Goal: Task Accomplishment & Management: Use online tool/utility

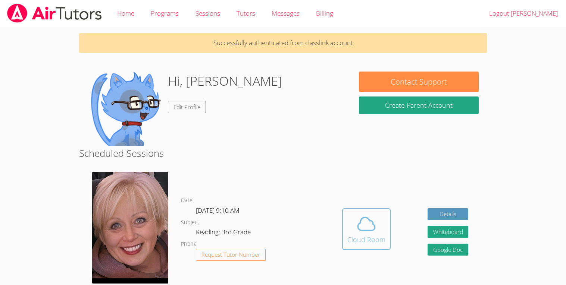
click at [353, 214] on span at bounding box center [366, 224] width 38 height 21
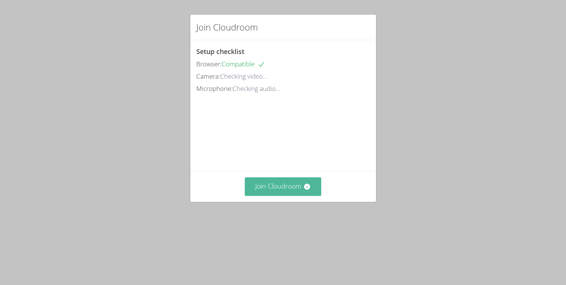
click at [275, 189] on button "Join Cloudroom" at bounding box center [283, 187] width 76 height 18
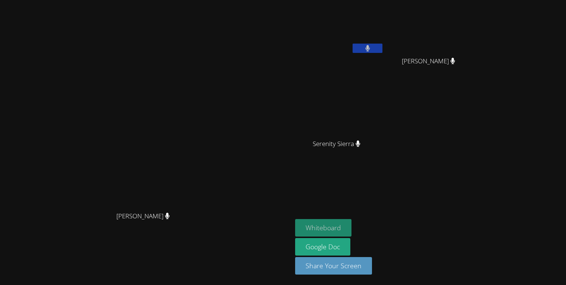
click at [351, 222] on button "Whiteboard" at bounding box center [323, 228] width 56 height 18
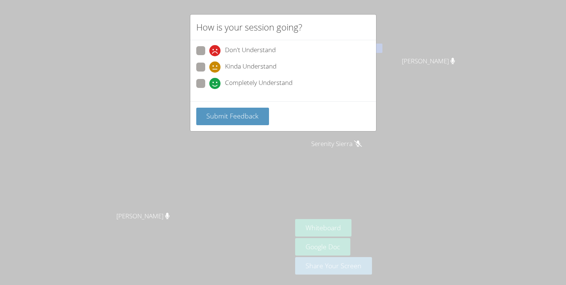
click at [234, 82] on span "Completely Understand" at bounding box center [259, 83] width 68 height 11
click at [216, 82] on input "Completely Understand" at bounding box center [212, 82] width 6 height 6
radio input "true"
click at [232, 119] on span "Submit Feedback" at bounding box center [232, 116] width 52 height 9
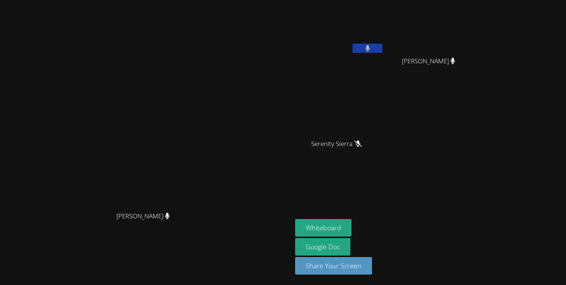
click at [362, 143] on icon at bounding box center [358, 144] width 8 height 6
